Goal: Share content: Share content

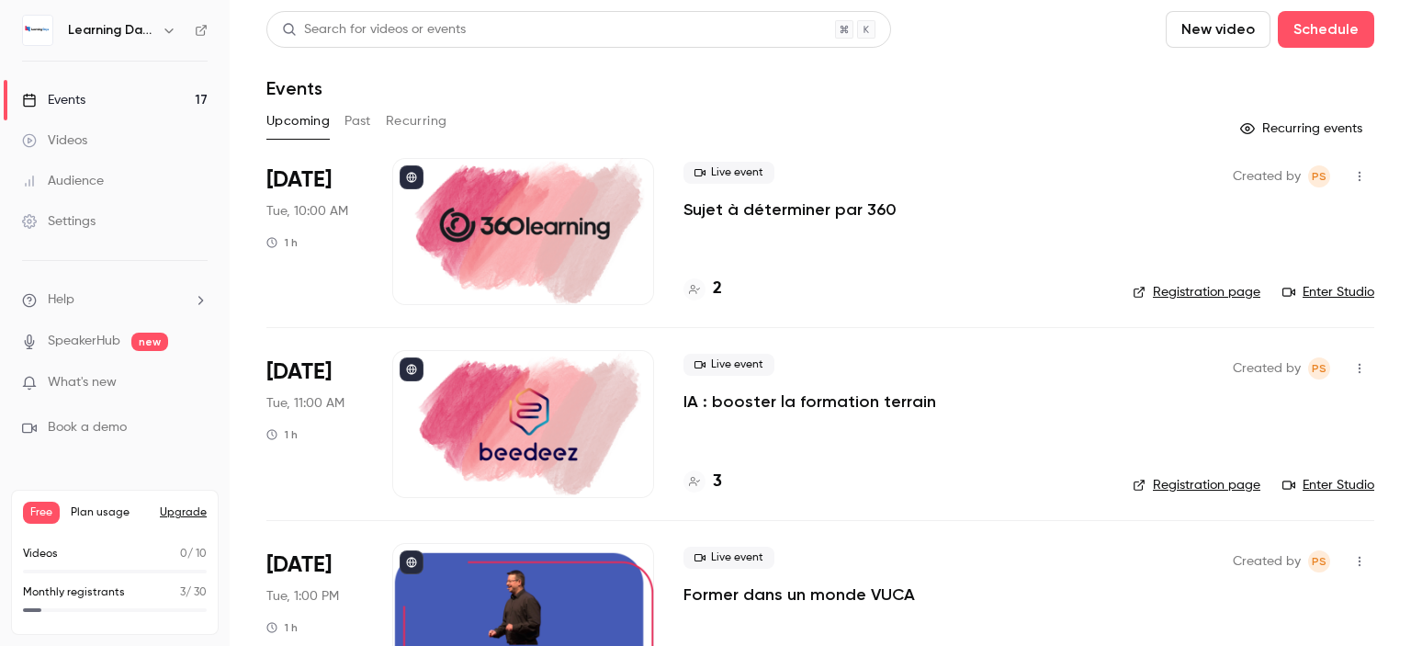
click at [202, 28] on icon at bounding box center [201, 30] width 11 height 11
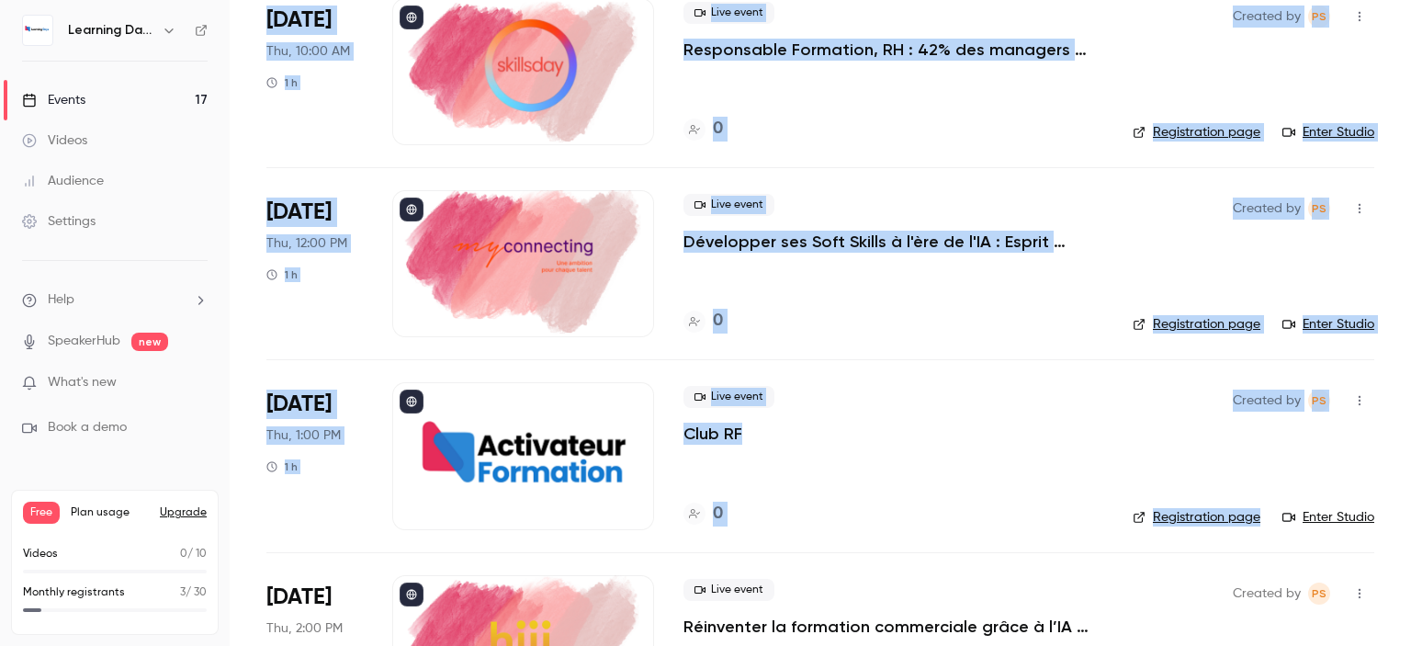
scroll to position [2423, 0]
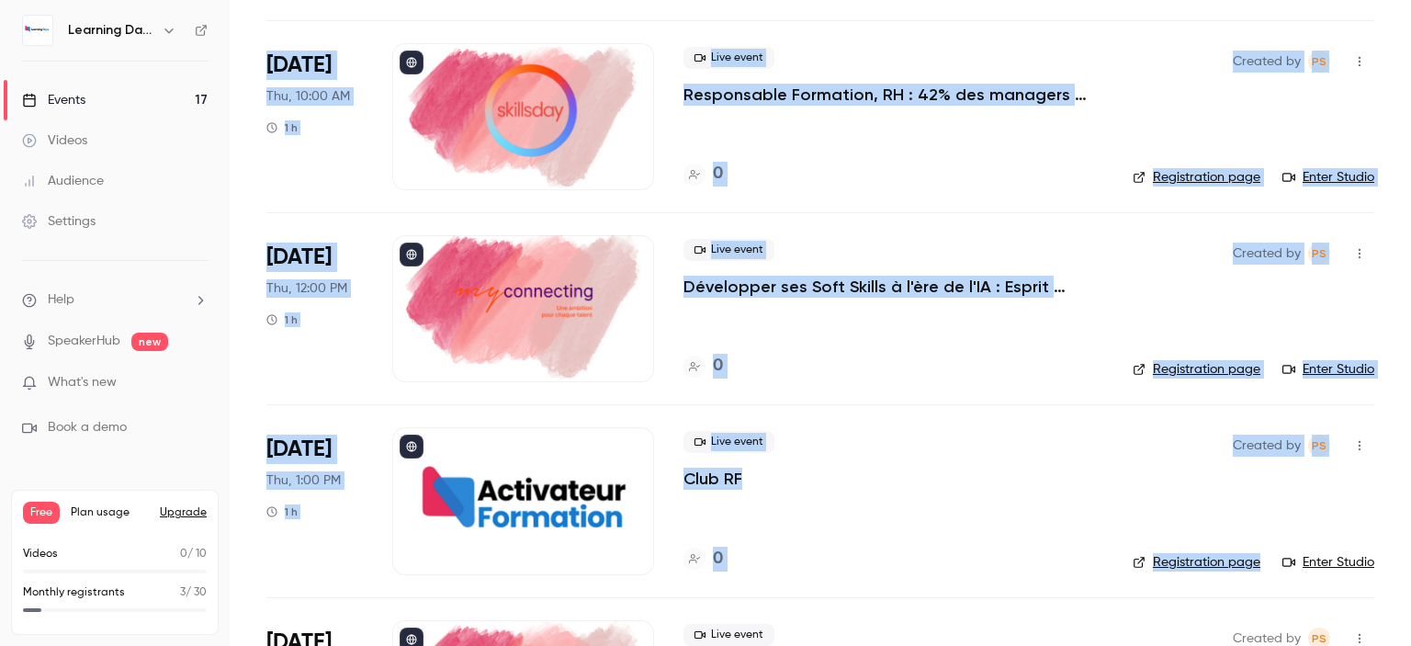
drag, startPoint x: 1410, startPoint y: 85, endPoint x: 1409, endPoint y: 517, distance: 431.9
click at [1410, 521] on main "Search for videos or events New video Schedule Events Upcoming Past Recurring R…" at bounding box center [821, 323] width 1182 height 646
click at [1117, 249] on li "[DATE] Thu, 12:00 PM 1 h Live event Développer ses Soft Skills à l'ère de l'IA …" at bounding box center [820, 308] width 1108 height 192
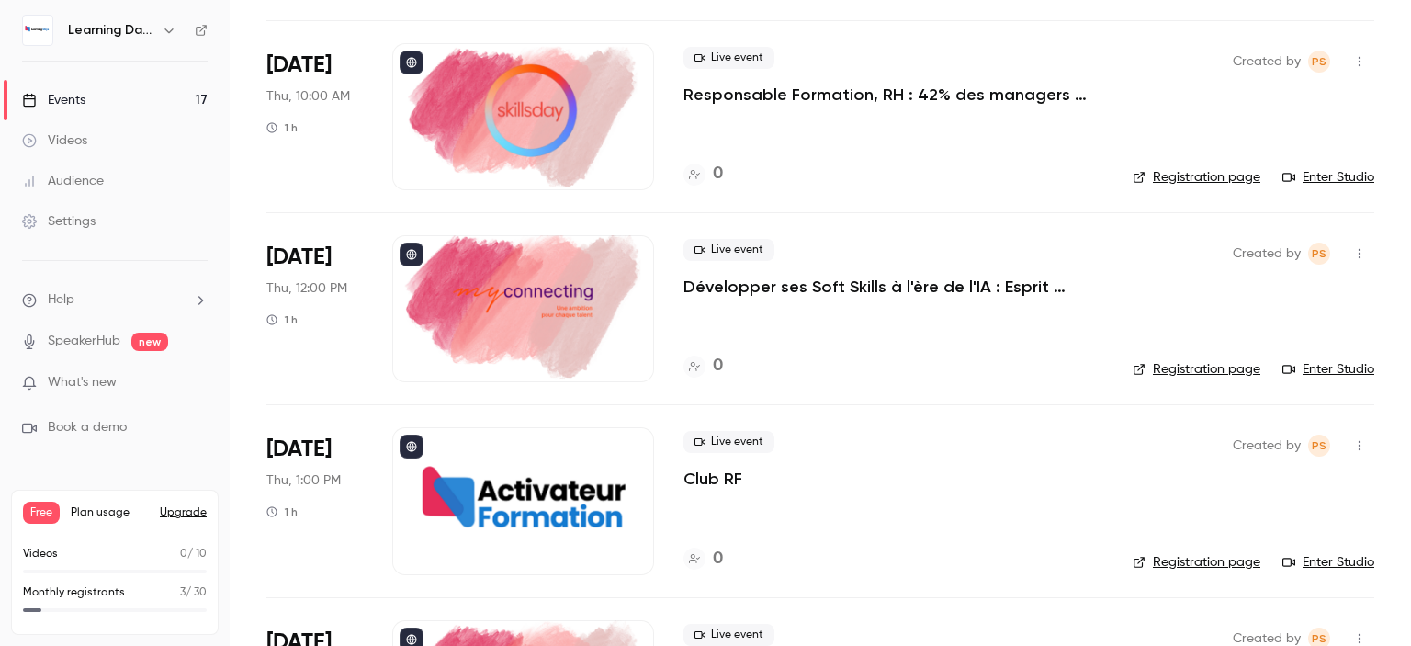
click at [1307, 176] on link "Enter Studio" at bounding box center [1329, 177] width 92 height 18
click at [535, 135] on div at bounding box center [523, 116] width 262 height 147
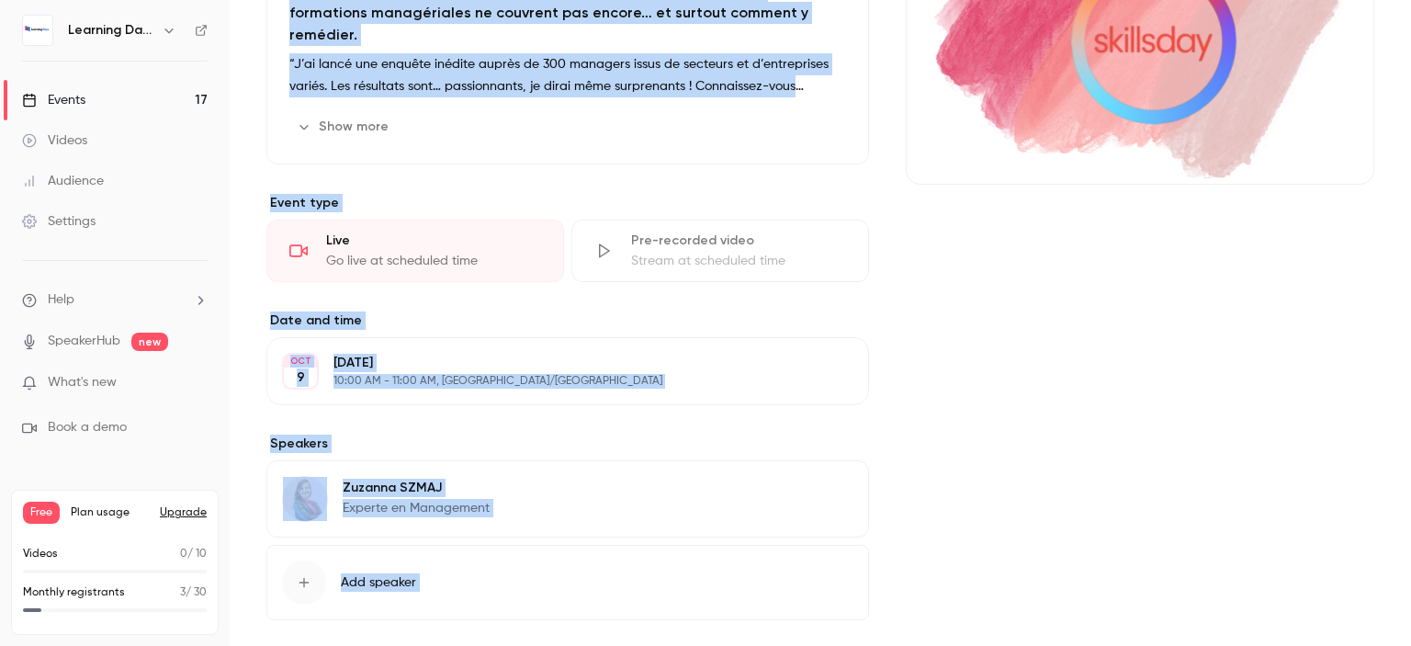
scroll to position [353, 0]
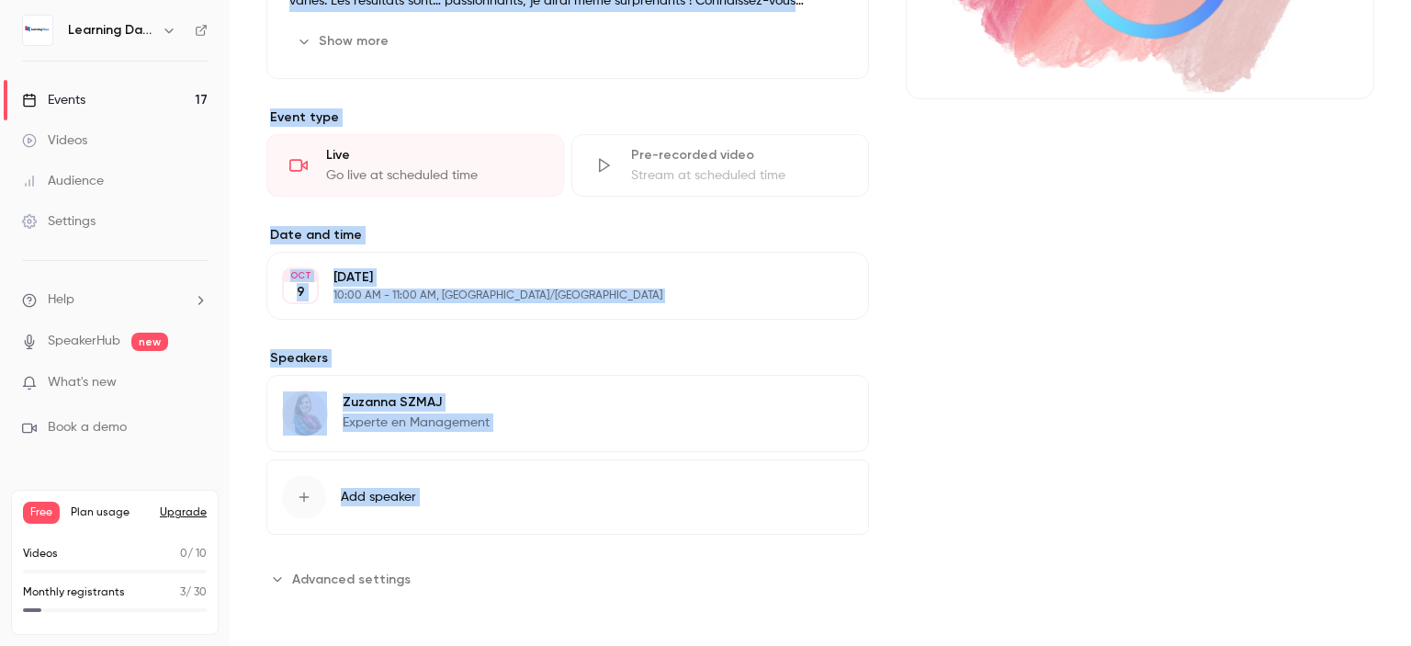
drag, startPoint x: 1410, startPoint y: 65, endPoint x: 1410, endPoint y: 322, distance: 256.4
click at [1410, 322] on main "Search for videos or events Share Responsable Formation, RH : 42% des managers …" at bounding box center [821, 323] width 1182 height 646
click at [1206, 331] on div "Cover image" at bounding box center [1140, 203] width 469 height 781
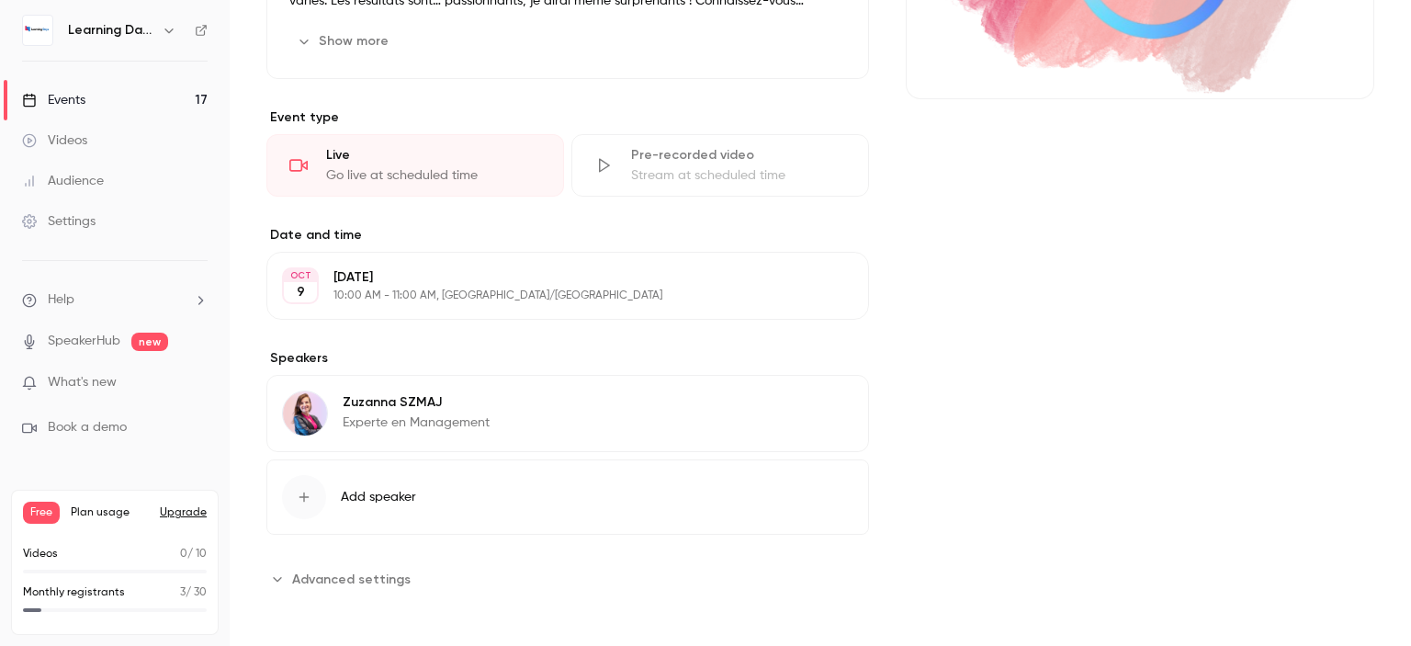
click at [408, 576] on button "Advanced settings" at bounding box center [343, 578] width 155 height 29
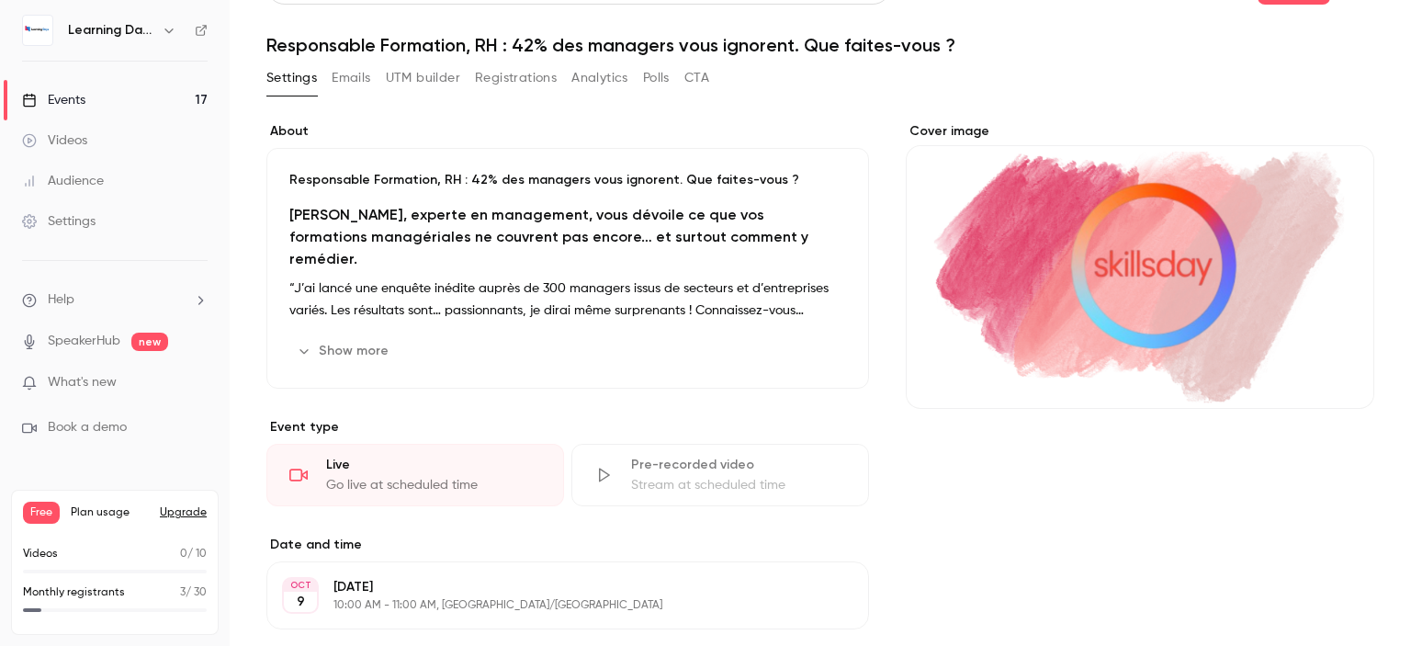
scroll to position [0, 0]
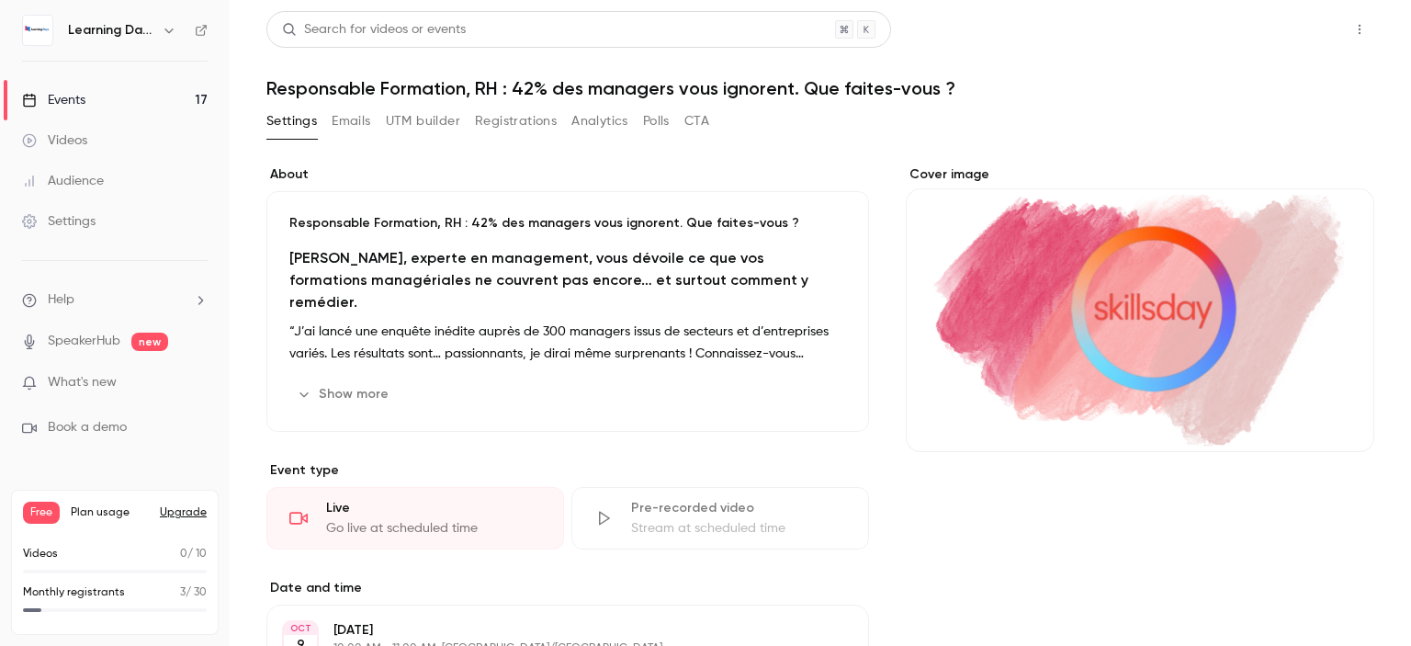
click at [1294, 25] on button "Share" at bounding box center [1294, 29] width 73 height 37
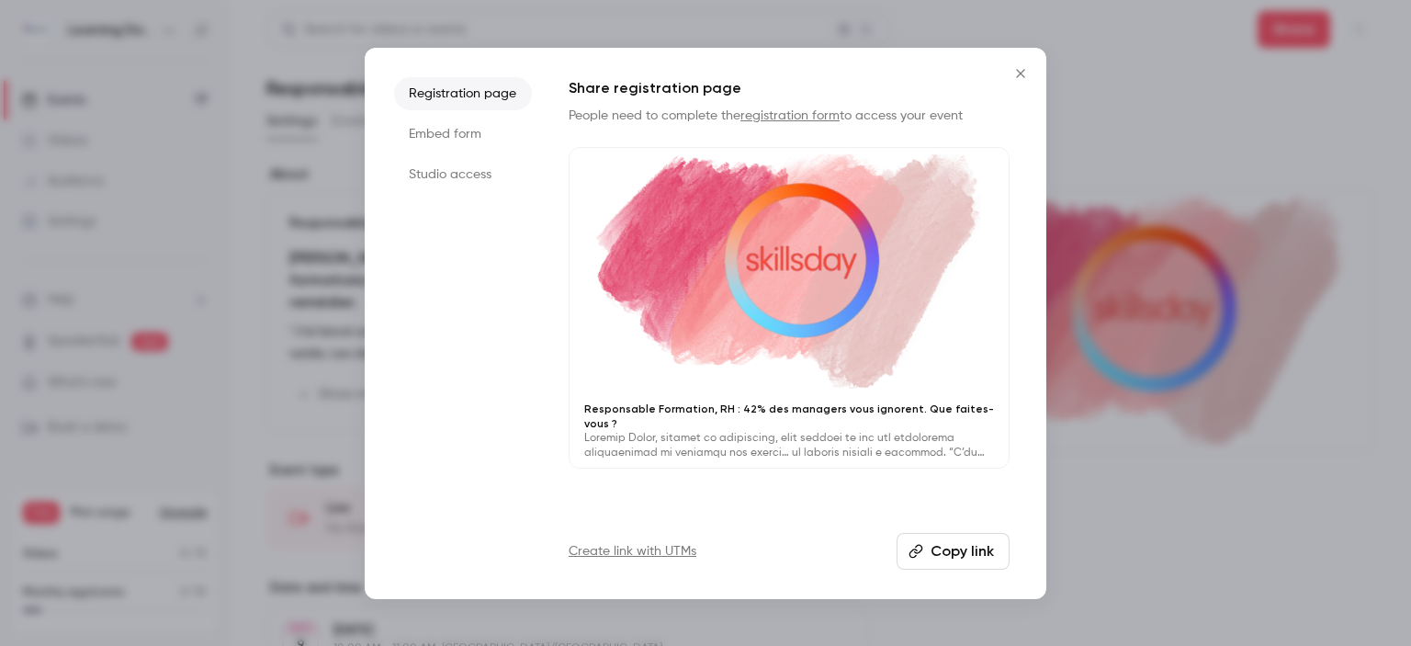
click at [471, 131] on li "Embed form" at bounding box center [463, 134] width 138 height 33
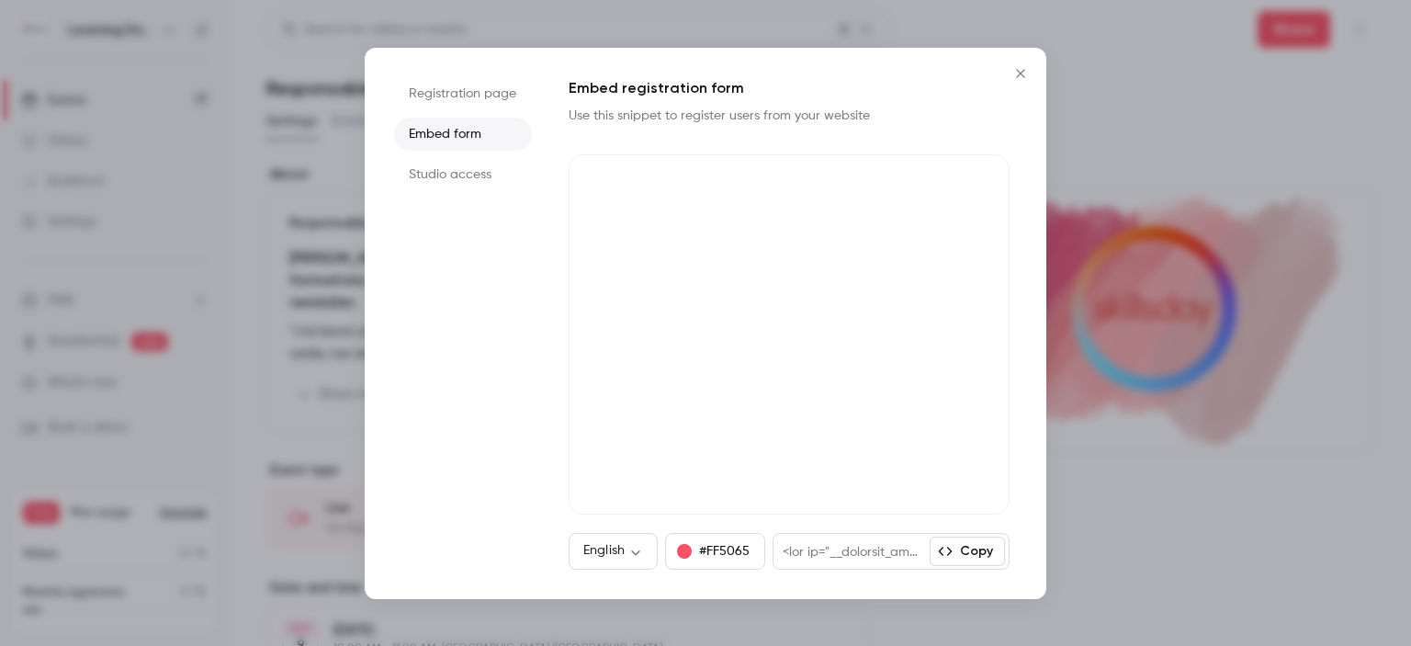
click at [468, 174] on li "Studio access" at bounding box center [463, 174] width 138 height 33
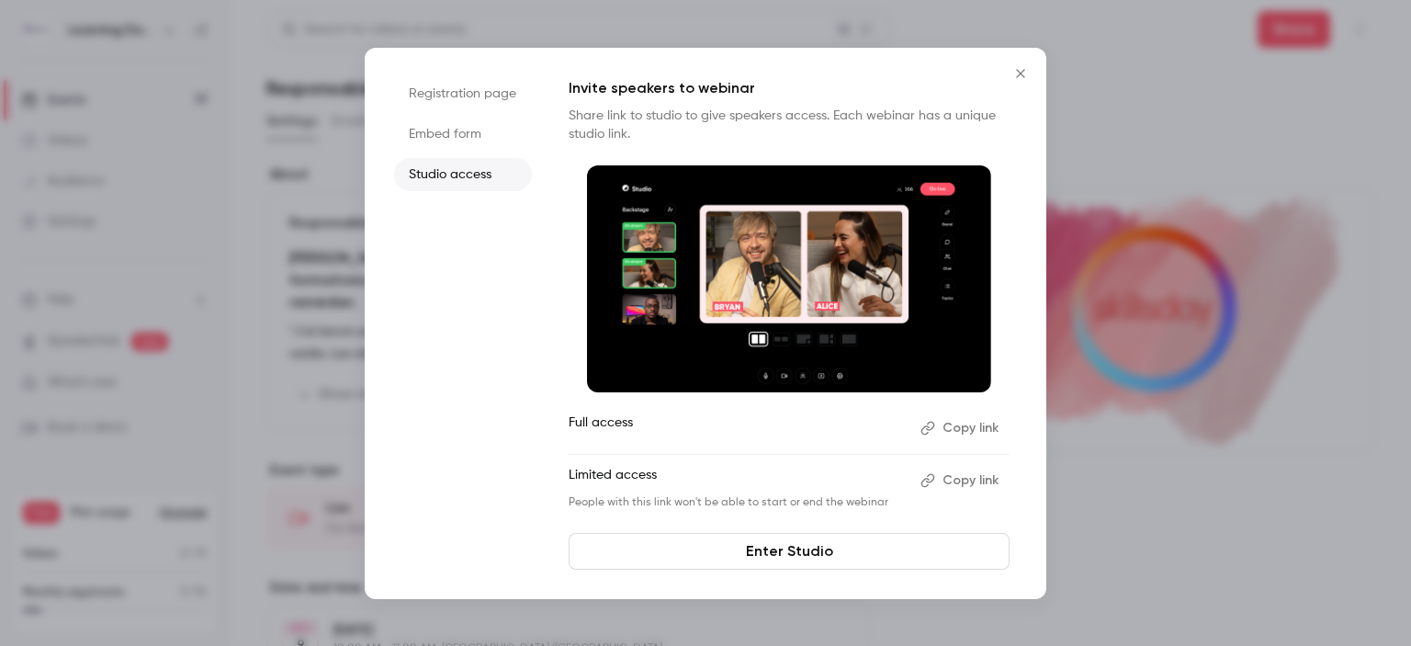
click at [969, 425] on button "Copy link" at bounding box center [961, 427] width 96 height 29
click at [825, 543] on link "Enter Studio" at bounding box center [789, 551] width 441 height 37
click at [1033, 65] on button "Close" at bounding box center [1021, 73] width 37 height 37
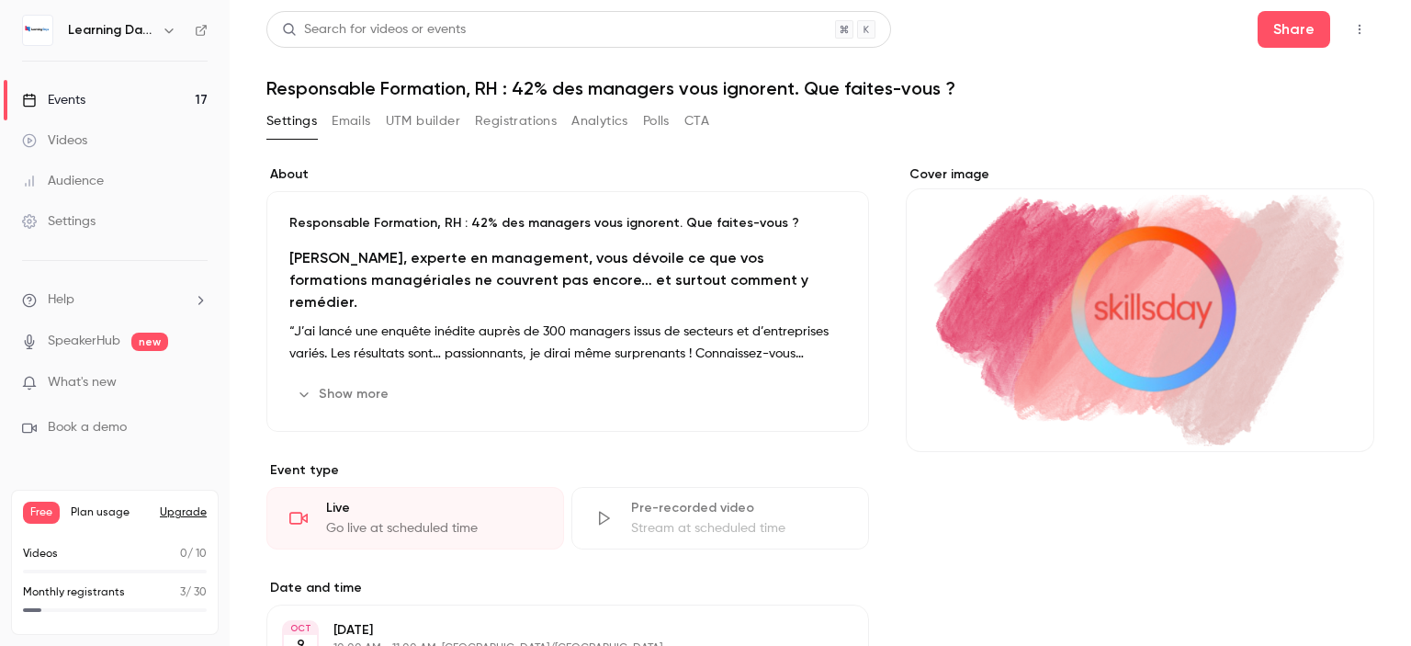
drag, startPoint x: 1410, startPoint y: 496, endPoint x: 1358, endPoint y: 150, distance: 350.4
click at [1358, 150] on main "Search for videos or events Share Responsable Formation, RH : 42% des managers …" at bounding box center [821, 323] width 1182 height 646
click at [1345, 38] on button "button" at bounding box center [1359, 29] width 29 height 29
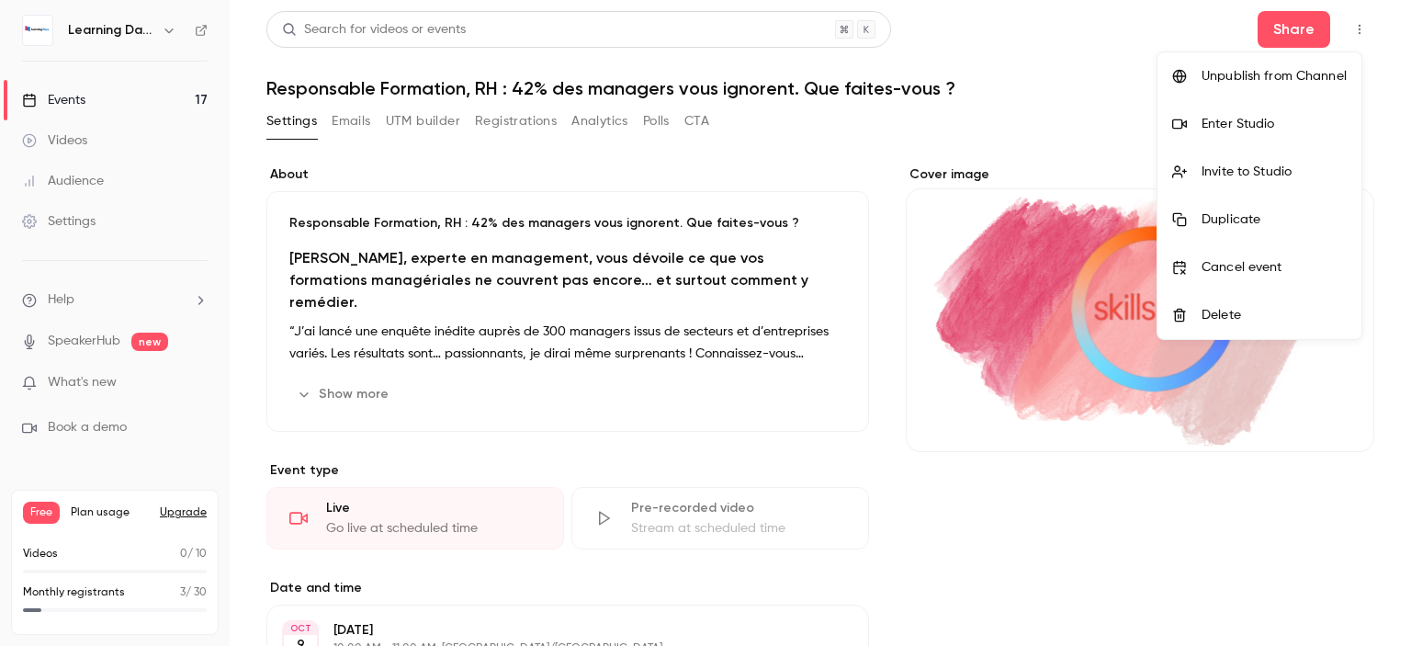
click at [1275, 161] on li "Invite to Studio" at bounding box center [1260, 172] width 204 height 48
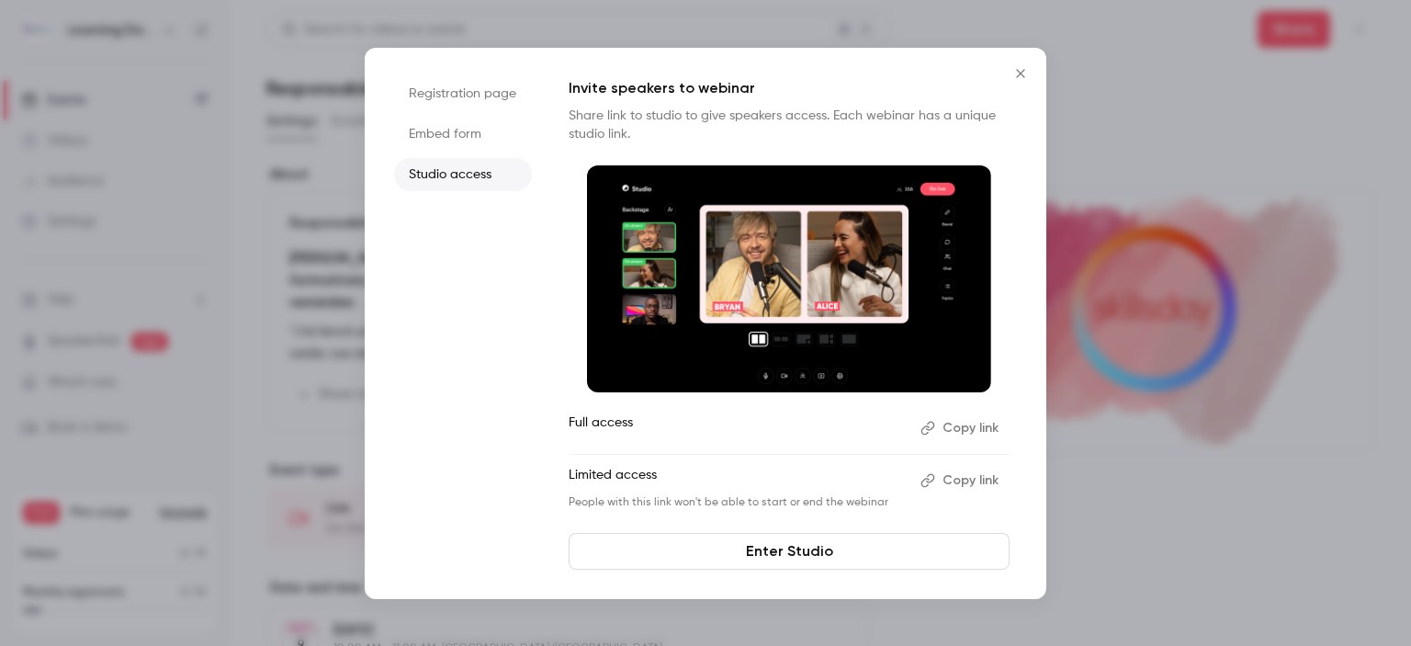
click at [742, 297] on img at bounding box center [789, 279] width 404 height 228
click at [444, 142] on li "Embed form" at bounding box center [463, 134] width 138 height 33
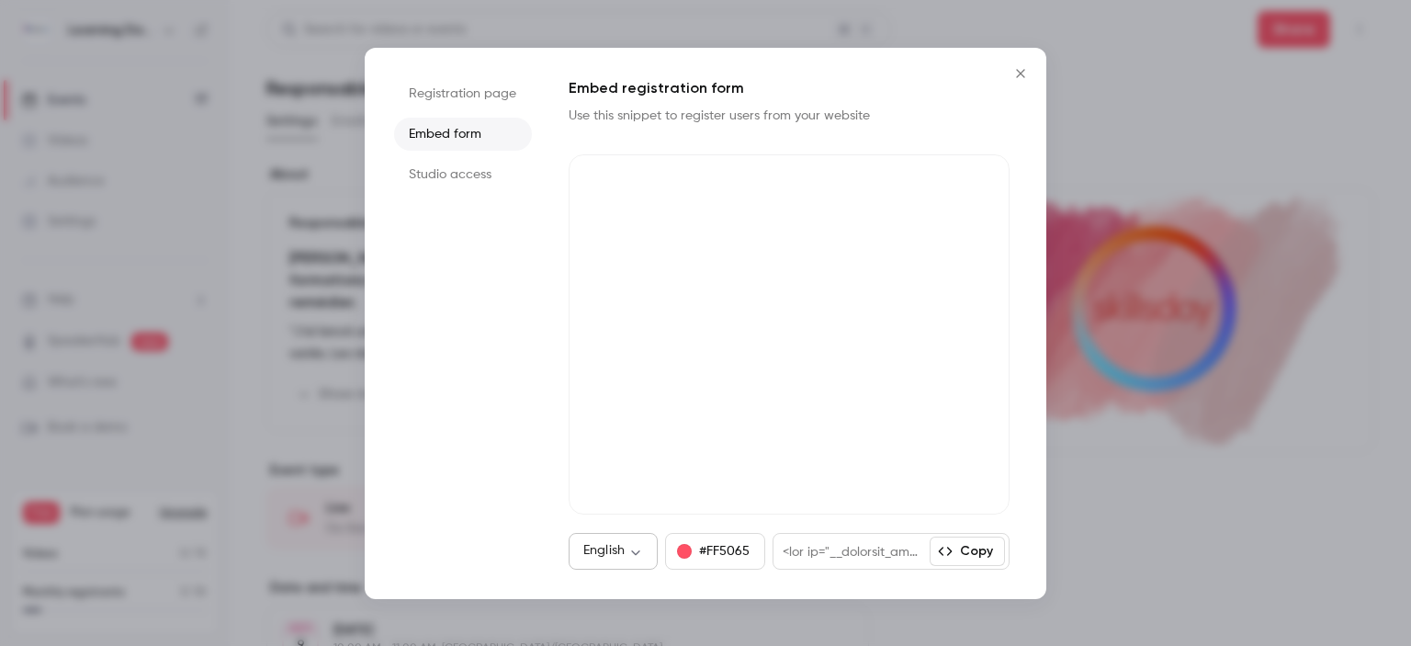
click at [614, 561] on div "English ** ​" at bounding box center [613, 551] width 89 height 37
click at [456, 91] on li "Registration page" at bounding box center [463, 93] width 138 height 33
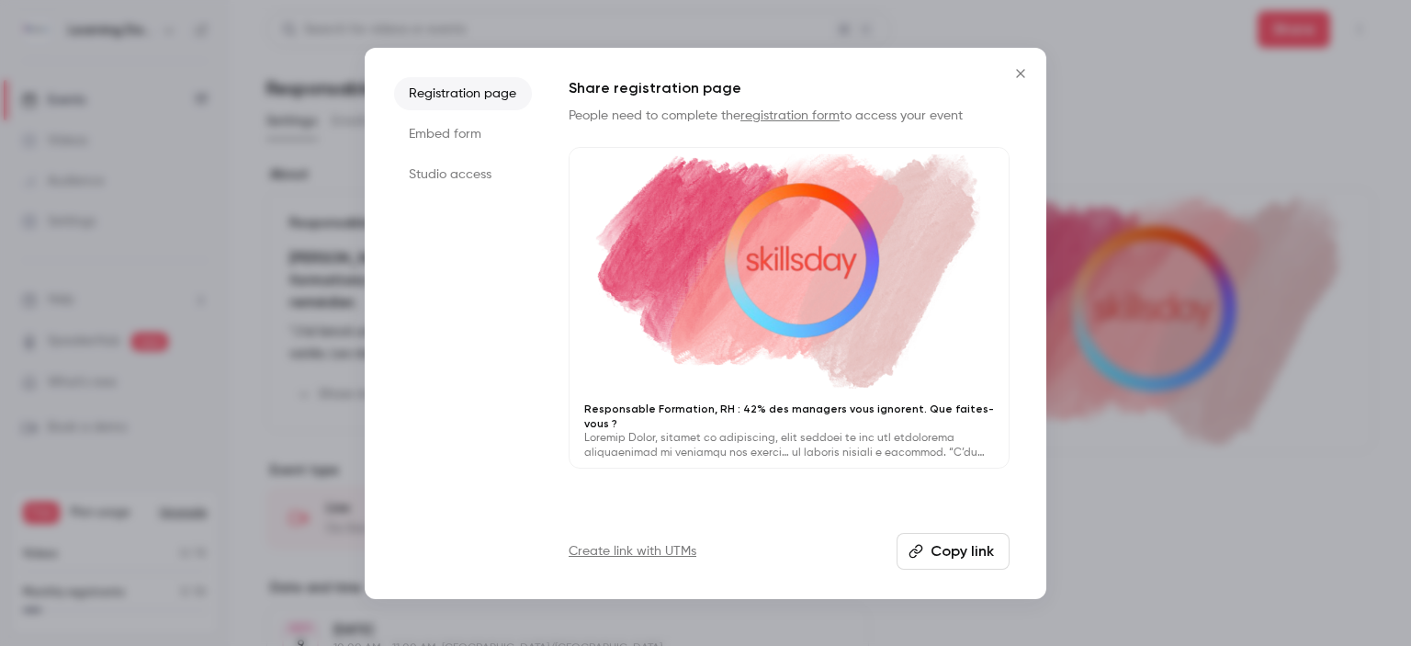
click at [936, 554] on button "Copy link" at bounding box center [953, 551] width 113 height 37
click at [469, 160] on li "Studio access" at bounding box center [463, 174] width 138 height 33
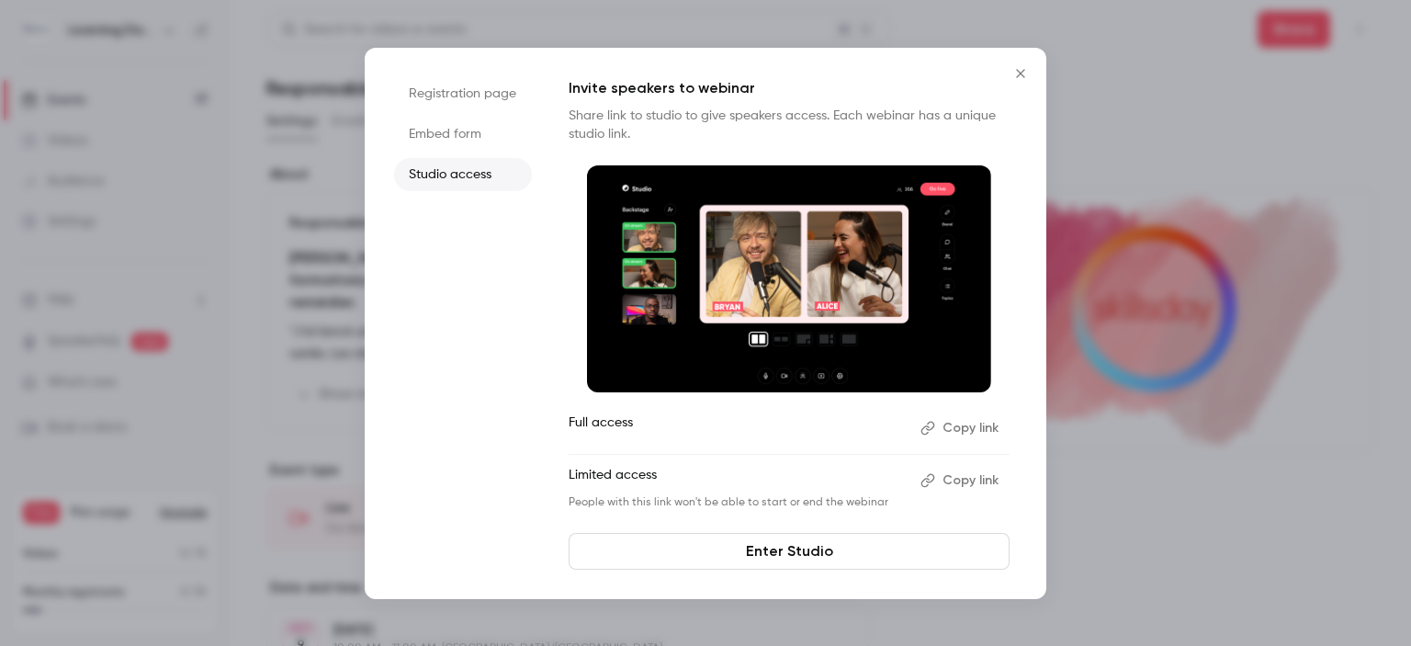
click at [958, 426] on button "Copy link" at bounding box center [961, 427] width 96 height 29
click at [464, 139] on li "Embed form" at bounding box center [463, 134] width 138 height 33
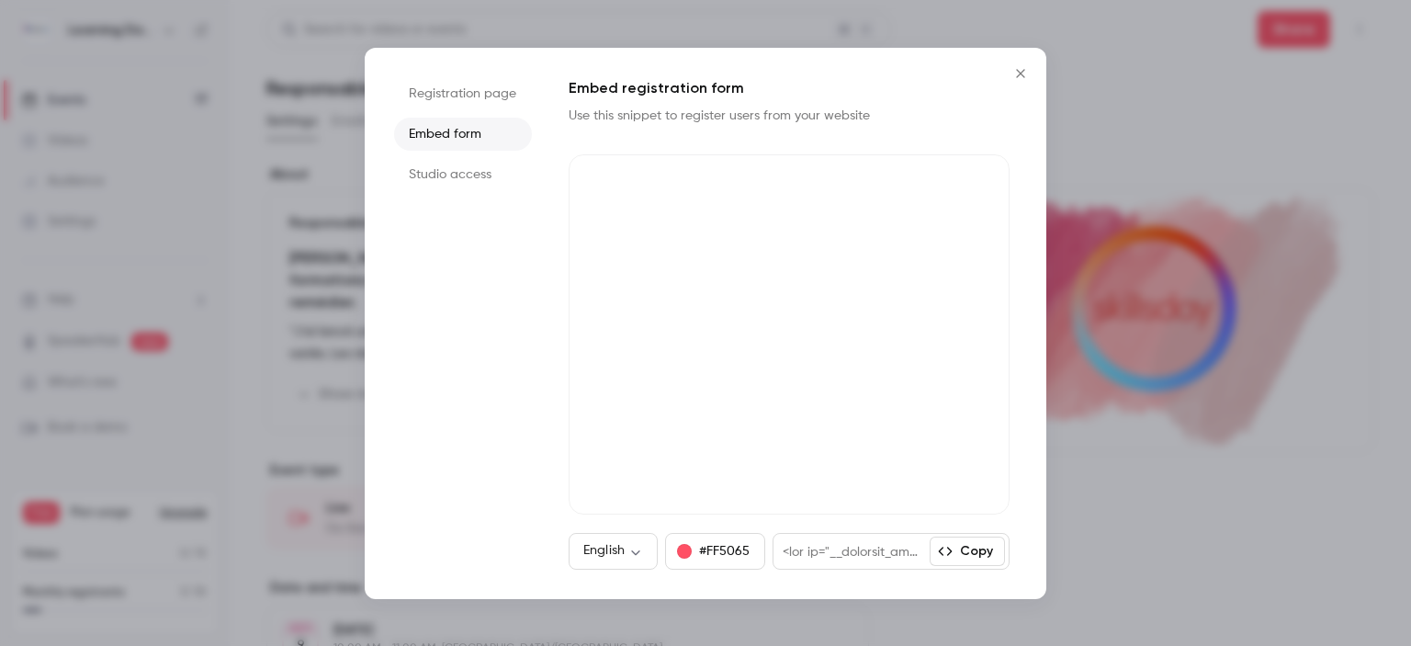
click at [461, 96] on li "Registration page" at bounding box center [463, 93] width 138 height 33
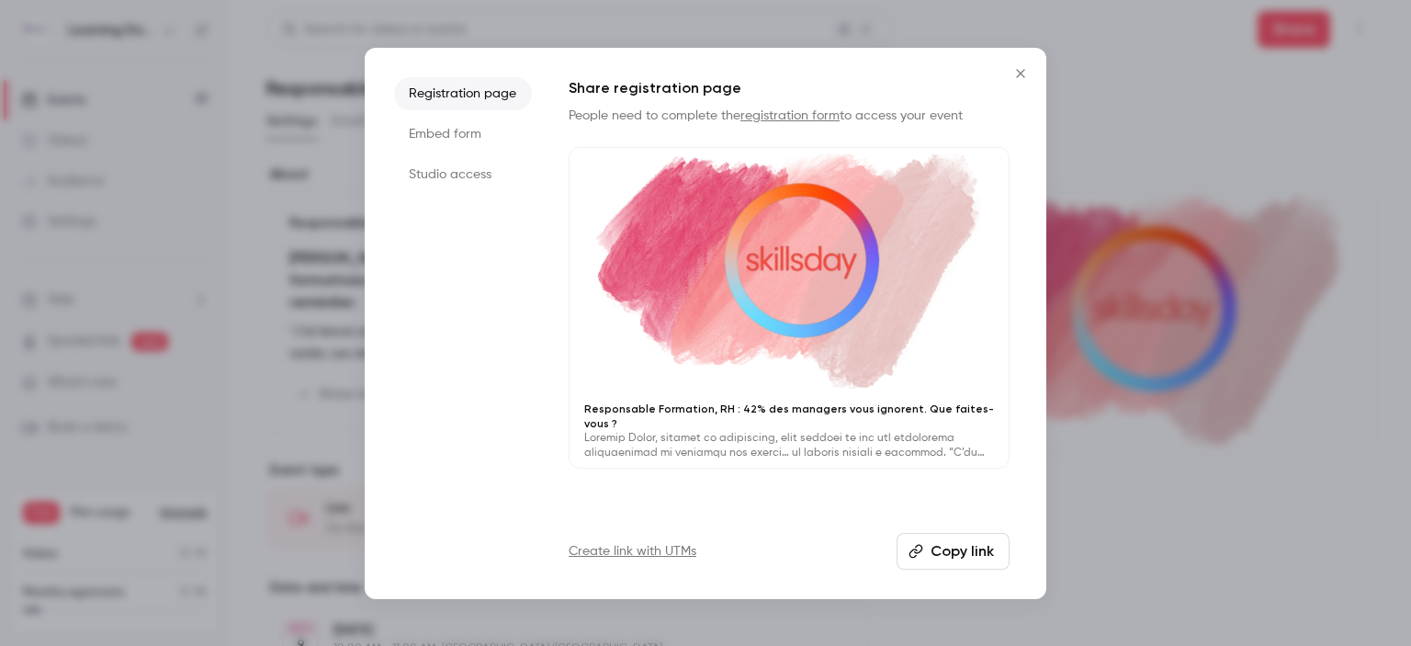
click at [1017, 73] on icon "Close" at bounding box center [1021, 73] width 22 height 15
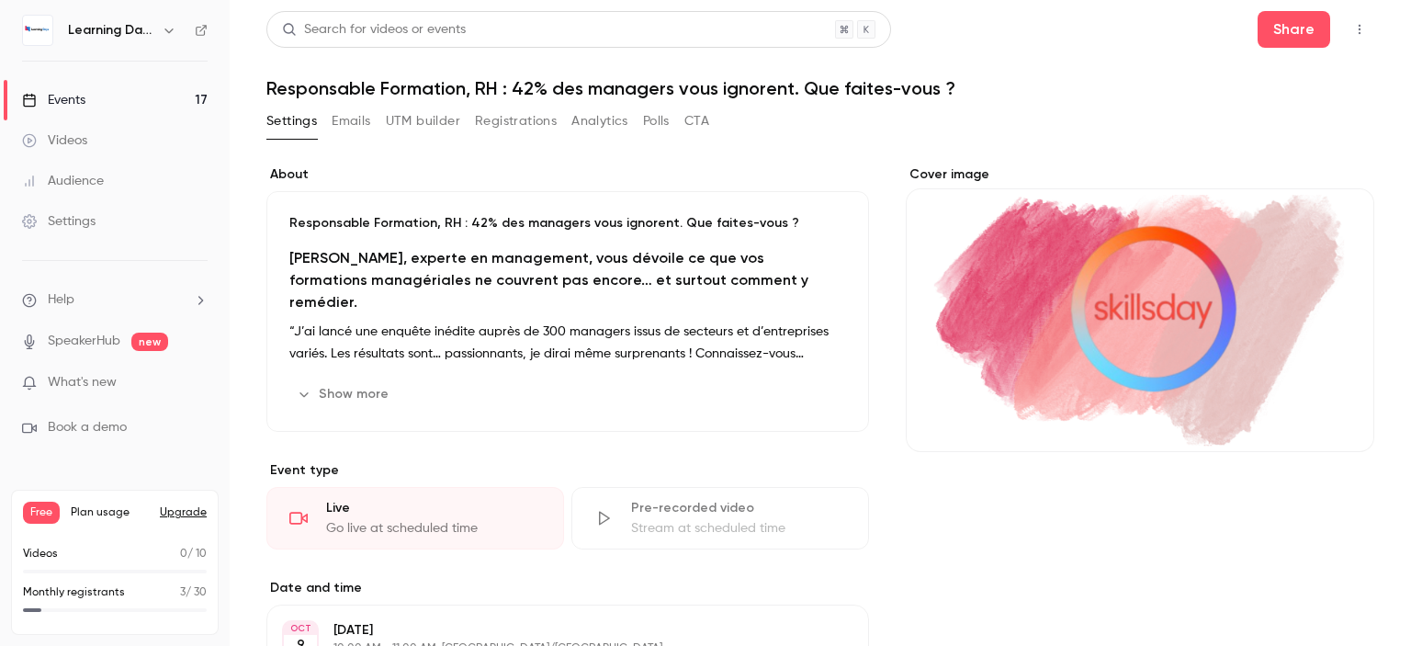
click at [202, 32] on icon at bounding box center [201, 30] width 13 height 13
click at [140, 32] on h6 "Learning Days" at bounding box center [111, 30] width 86 height 18
click at [22, 33] on div at bounding box center [37, 30] width 31 height 31
click at [43, 33] on img at bounding box center [37, 30] width 29 height 29
